Goal: Share content: Distribute website content to other platforms or users

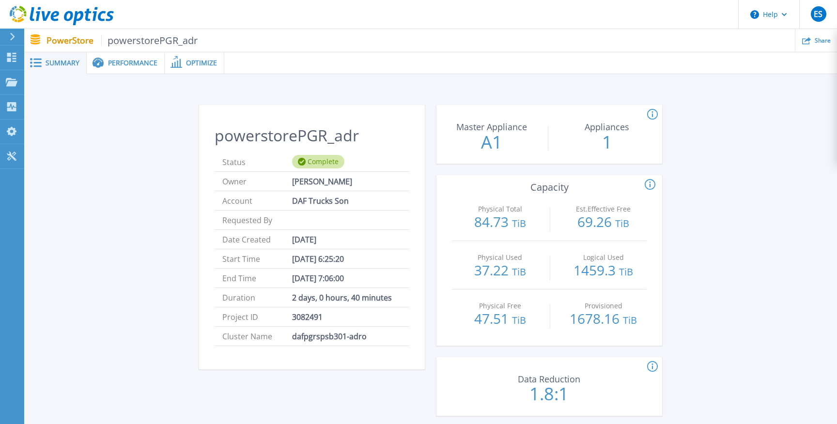
click at [133, 63] on span "Performance" at bounding box center [132, 63] width 49 height 7
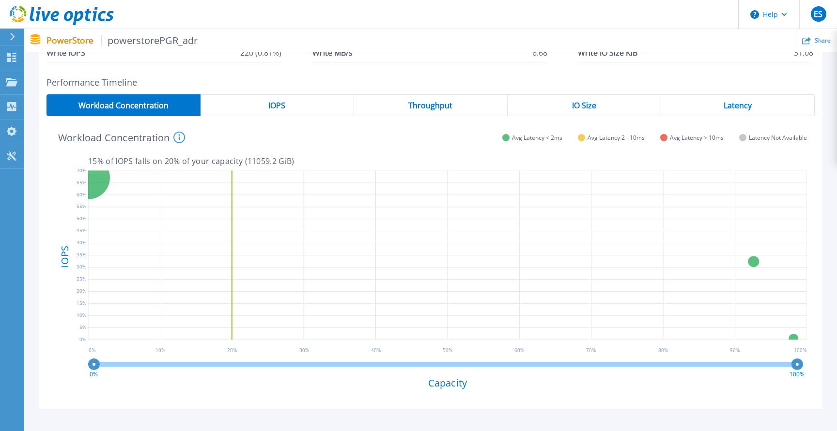
scroll to position [145, 0]
click at [275, 102] on span "IOPS" at bounding box center [276, 105] width 17 height 8
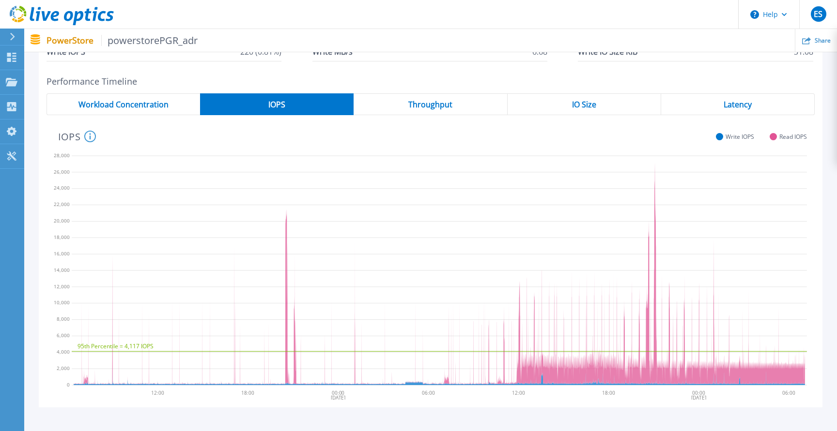
click at [443, 107] on span "Throughput" at bounding box center [430, 105] width 44 height 8
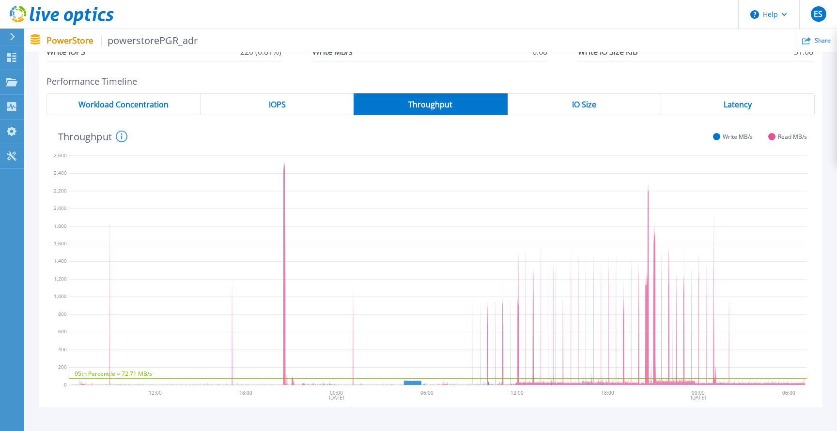
click at [593, 98] on div "IO Size" at bounding box center [583, 104] width 153 height 22
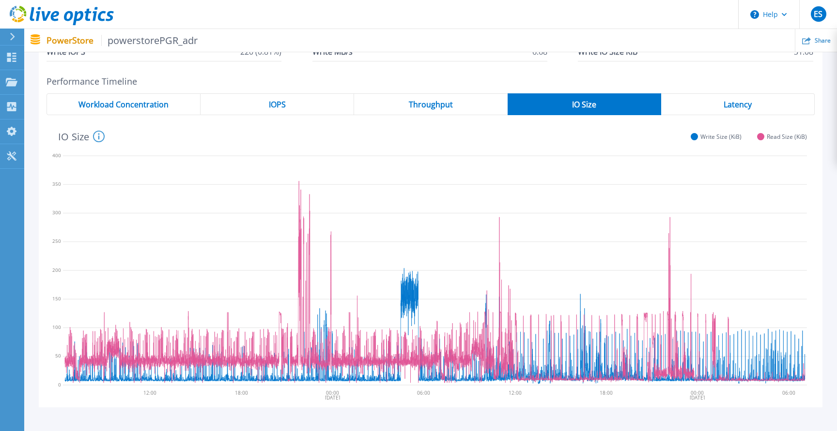
click at [744, 101] on div "Latency" at bounding box center [737, 104] width 153 height 22
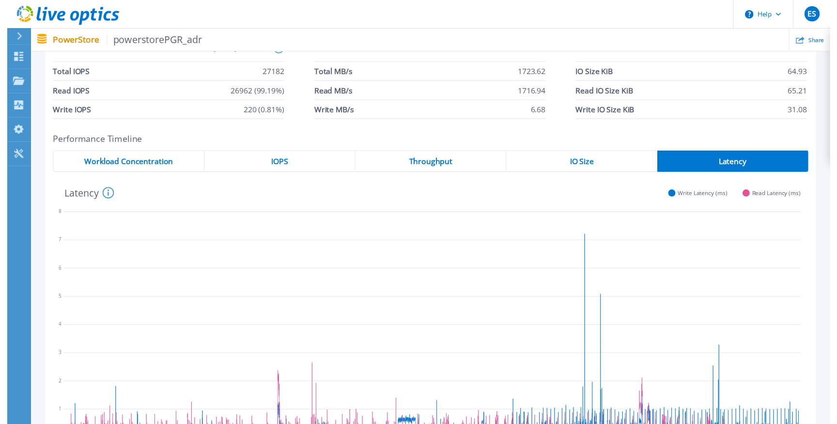
scroll to position [0, 0]
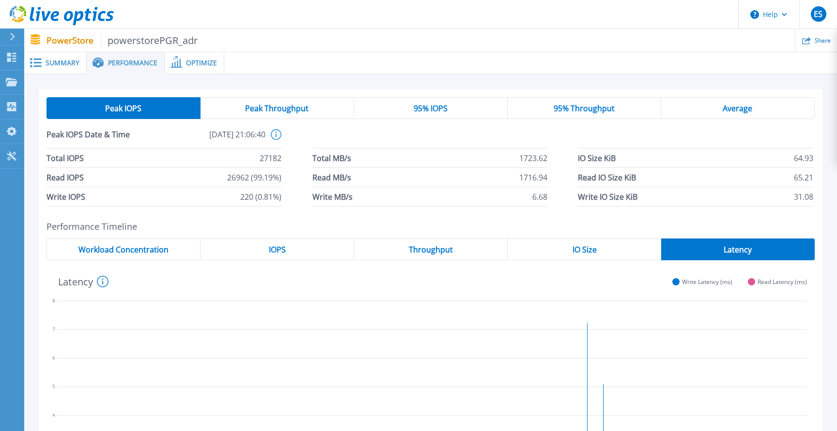
click at [282, 109] on span "Peak Throughput" at bounding box center [276, 109] width 63 height 8
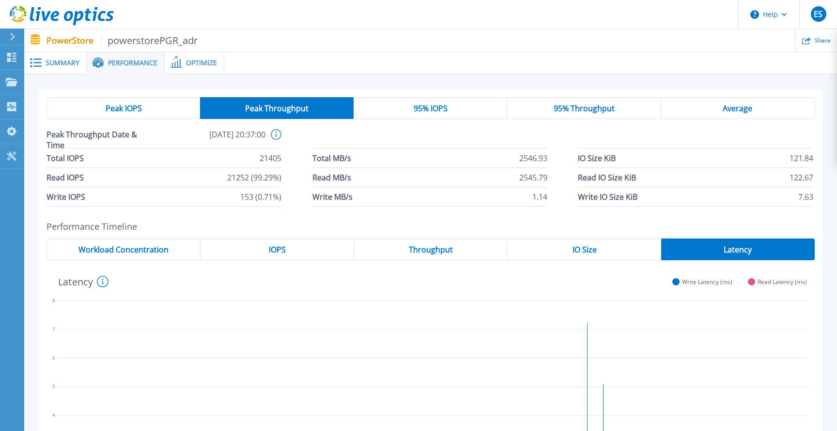
click at [460, 109] on div "95% IOPS" at bounding box center [429, 108] width 153 height 22
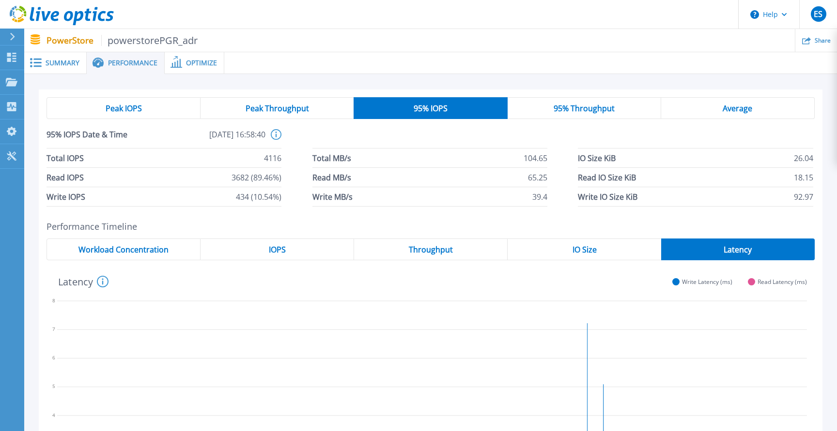
click at [183, 66] on span at bounding box center [175, 62] width 21 height 9
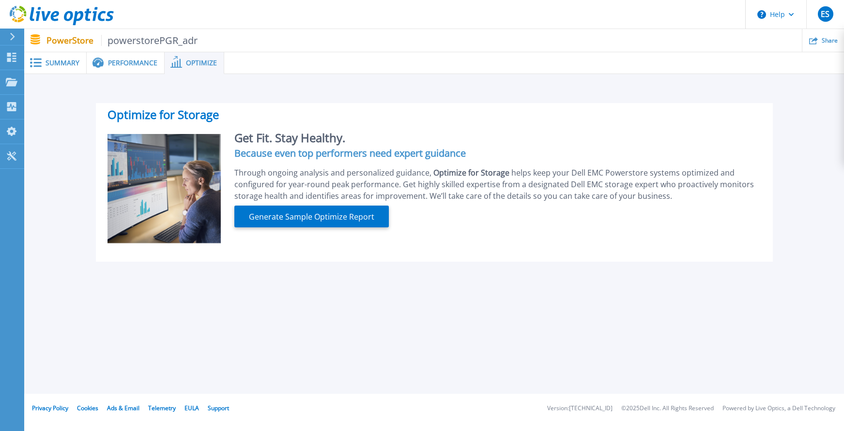
click at [42, 64] on span at bounding box center [34, 62] width 21 height 9
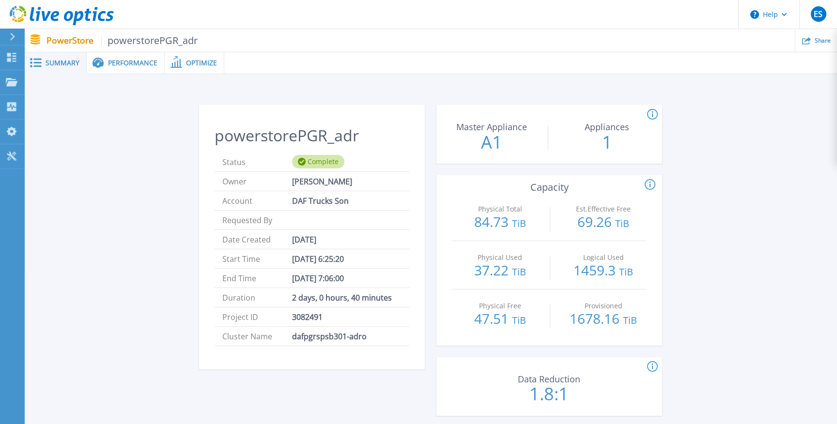
click at [199, 68] on div "Optimize" at bounding box center [195, 63] width 60 height 22
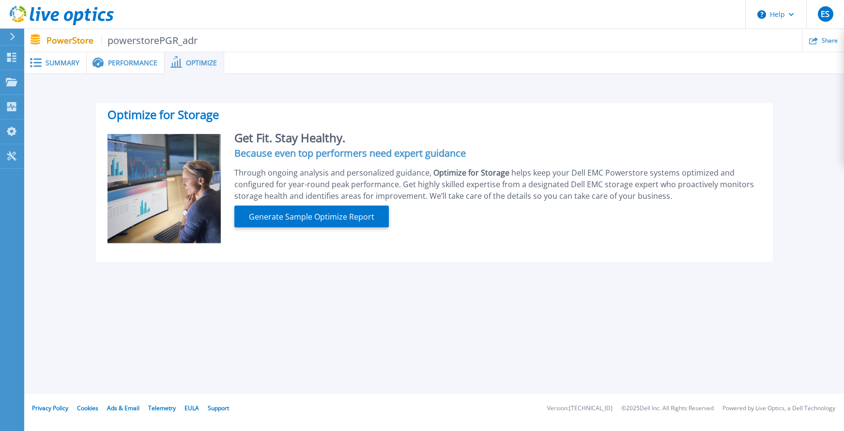
click at [69, 69] on div "Summary" at bounding box center [55, 63] width 62 height 22
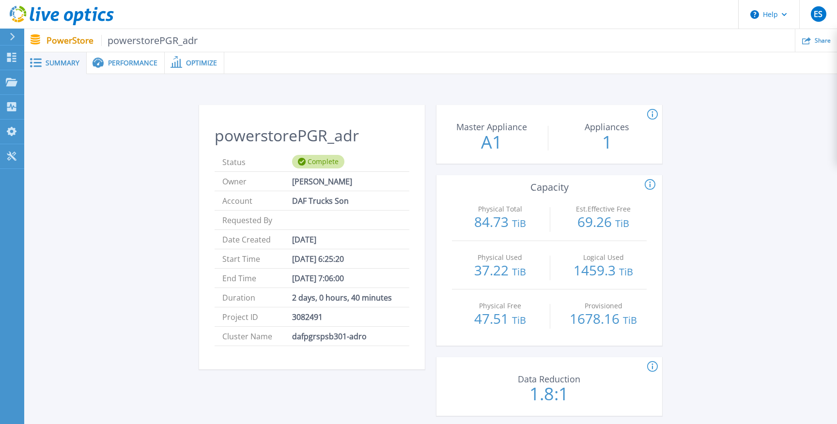
click at [162, 40] on span "powerstorePGR_adr" at bounding box center [149, 40] width 97 height 11
click at [816, 45] on div "Share" at bounding box center [816, 40] width 42 height 23
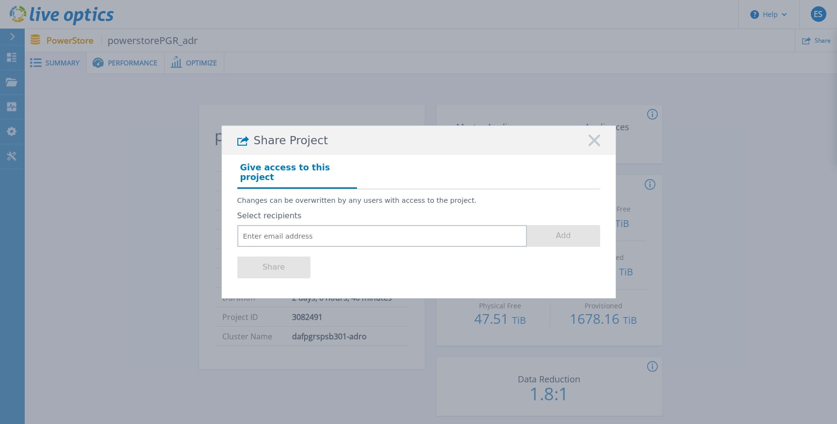
click at [604, 148] on div "Share Project" at bounding box center [419, 140] width 394 height 29
click at [581, 145] on div "Share Project" at bounding box center [419, 140] width 394 height 29
click at [592, 142] on rect at bounding box center [594, 140] width 13 height 13
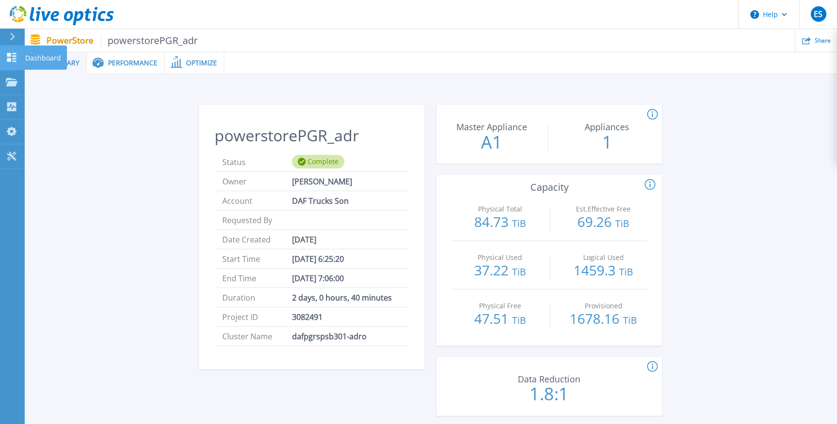
click at [15, 55] on icon at bounding box center [12, 57] width 12 height 9
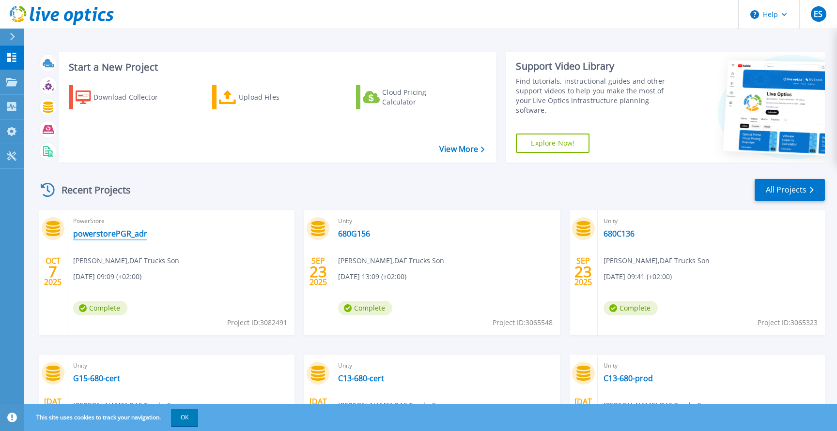
click at [110, 232] on link "powerstorePGR_adr" at bounding box center [110, 234] width 74 height 10
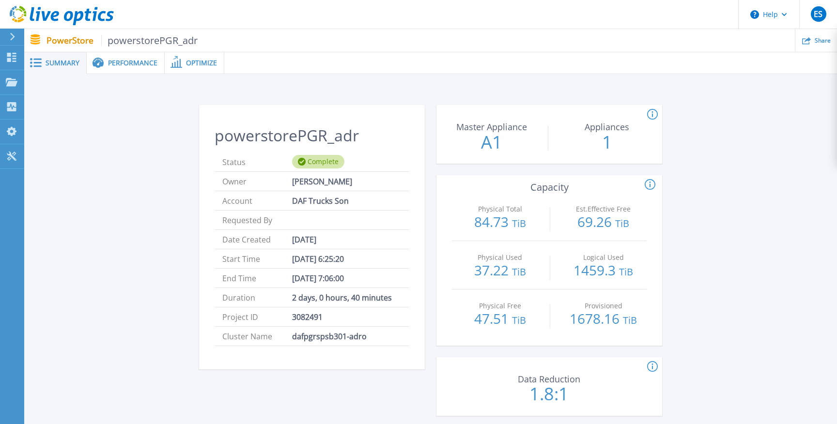
drag, startPoint x: 137, startPoint y: 44, endPoint x: 56, endPoint y: 37, distance: 80.6
click at [135, 44] on span "powerstorePGR_adr" at bounding box center [149, 40] width 97 height 11
click at [56, 37] on p "PowerStore powerstorePGR_adr" at bounding box center [122, 40] width 152 height 11
click at [809, 43] on icon at bounding box center [806, 40] width 9 height 7
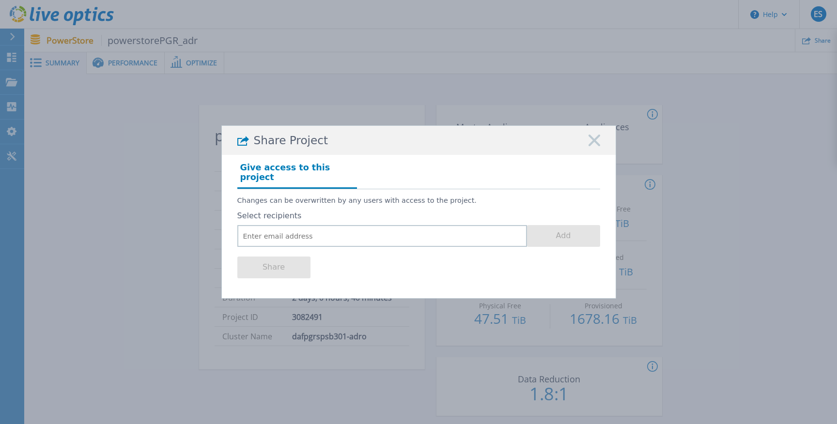
click at [310, 68] on div "Share Project Give access to this project Changes can be overwritten by any use…" at bounding box center [418, 212] width 837 height 424
click at [603, 142] on div "Share Project" at bounding box center [419, 140] width 394 height 29
click at [337, 230] on input "email" at bounding box center [382, 236] width 290 height 22
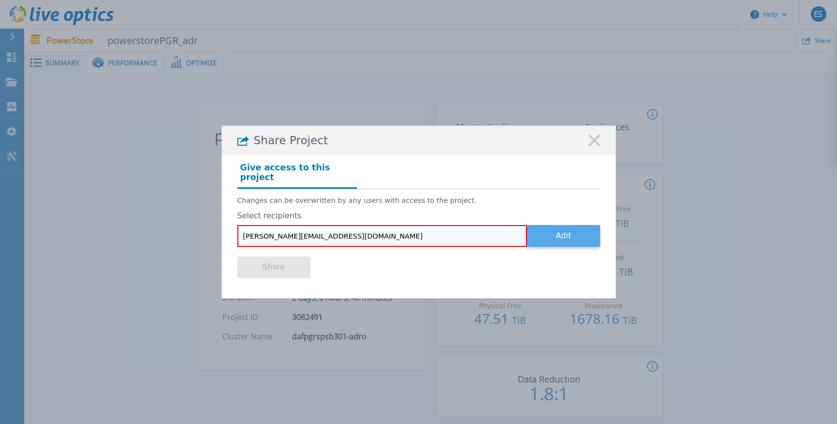
type input "wiljan.dankers@daftrucks.com"
click at [557, 225] on button "Add" at bounding box center [563, 236] width 73 height 22
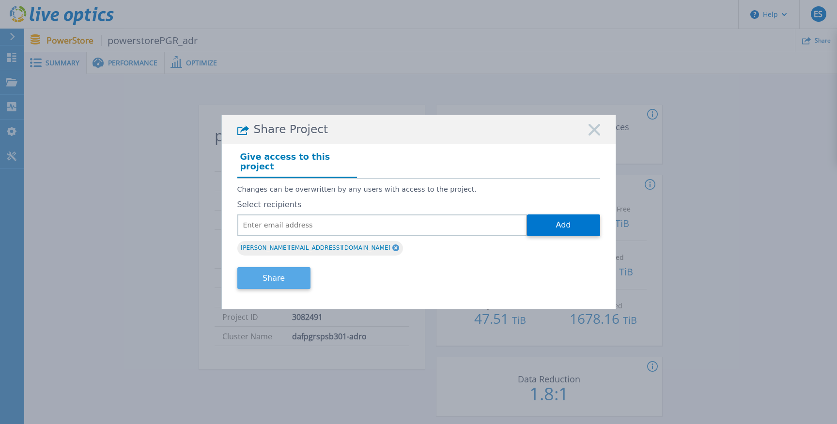
click at [280, 269] on button "Share" at bounding box center [273, 278] width 73 height 22
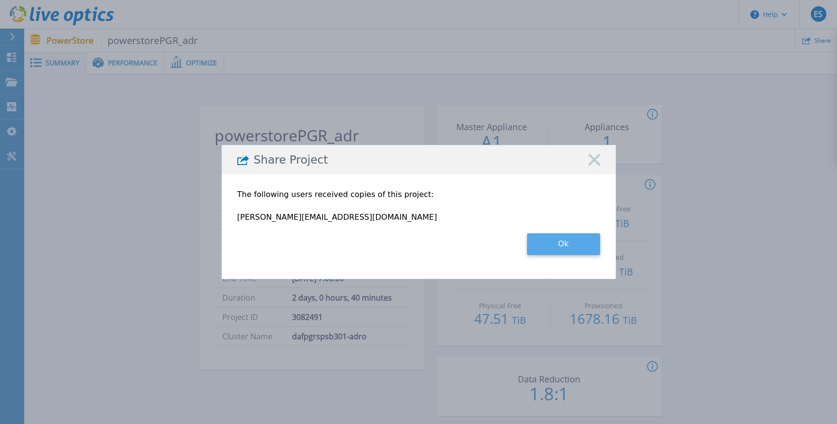
click at [551, 251] on button "Ok" at bounding box center [563, 244] width 73 height 22
